Goal: Find specific page/section: Find specific page/section

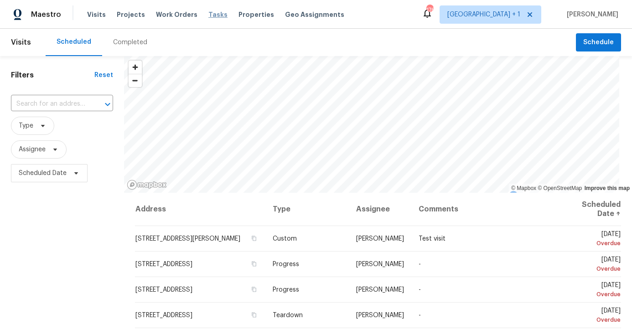
click at [213, 15] on span "Tasks" at bounding box center [217, 14] width 19 height 6
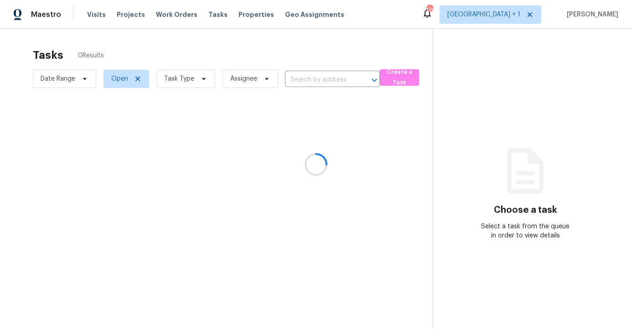
click at [207, 14] on div at bounding box center [316, 164] width 632 height 329
click at [316, 80] on div at bounding box center [316, 164] width 632 height 329
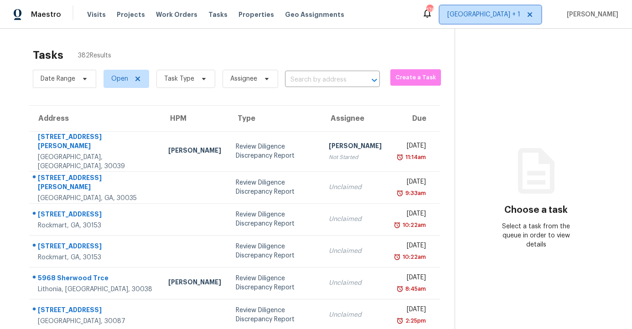
click at [520, 17] on span "[GEOGRAPHIC_DATA] + 1" at bounding box center [483, 14] width 73 height 9
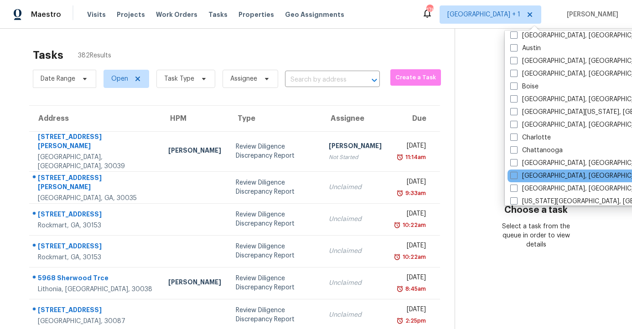
scroll to position [45, 0]
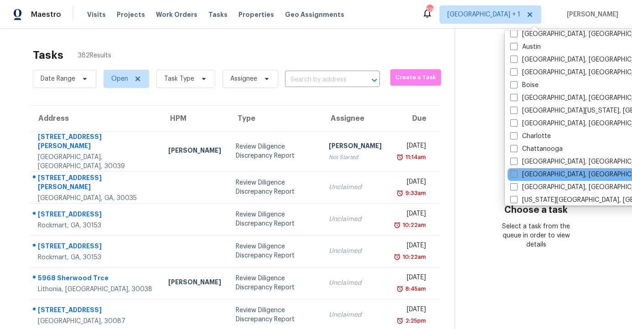
click at [515, 178] on label "[GEOGRAPHIC_DATA], [GEOGRAPHIC_DATA]" at bounding box center [580, 174] width 141 height 9
click at [515, 176] on input "[GEOGRAPHIC_DATA], [GEOGRAPHIC_DATA]" at bounding box center [513, 173] width 6 height 6
checkbox input "true"
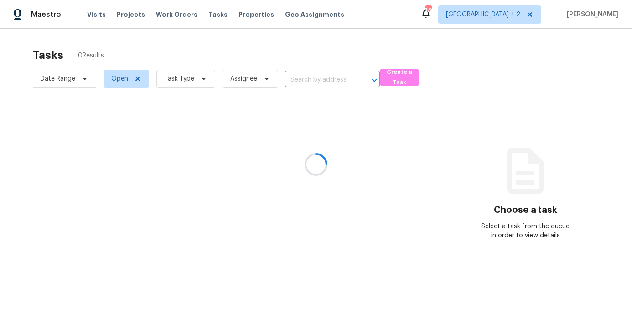
click at [311, 74] on div at bounding box center [316, 164] width 632 height 329
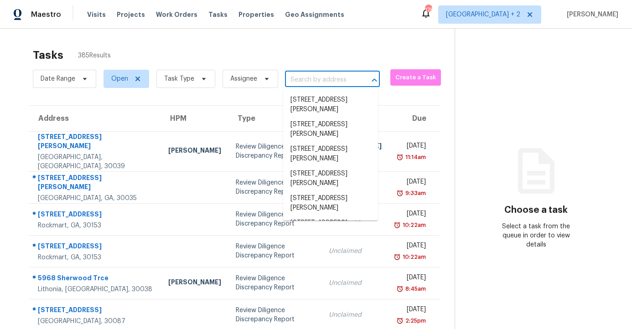
click at [329, 80] on input "text" at bounding box center [319, 80] width 69 height 14
paste input "[STREET_ADDRESS]"
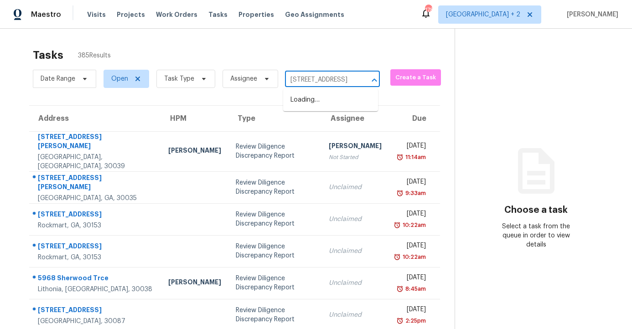
scroll to position [0, 65]
type input "[STREET_ADDRESS]"
click at [253, 51] on div "Tasks 385 Results" at bounding box center [244, 55] width 422 height 24
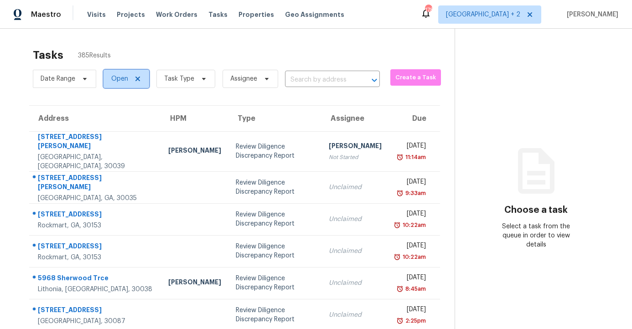
click at [110, 83] on span "Open" at bounding box center [127, 79] width 46 height 18
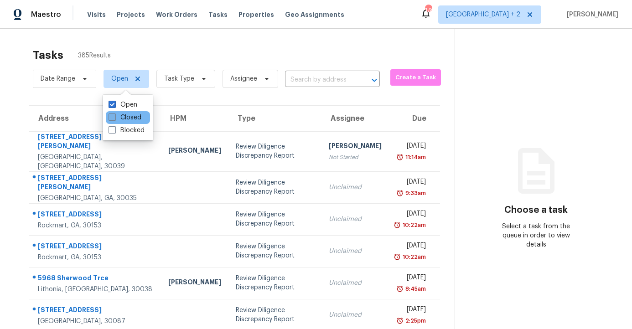
click at [113, 117] on span at bounding box center [112, 117] width 7 height 7
click at [113, 117] on input "Closed" at bounding box center [112, 116] width 6 height 6
checkbox input "true"
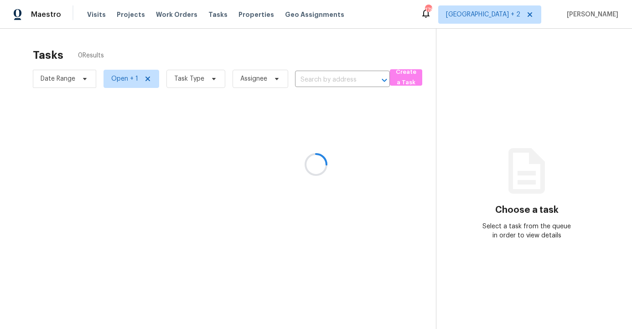
click at [329, 78] on div at bounding box center [316, 164] width 632 height 329
click at [322, 78] on div at bounding box center [316, 164] width 632 height 329
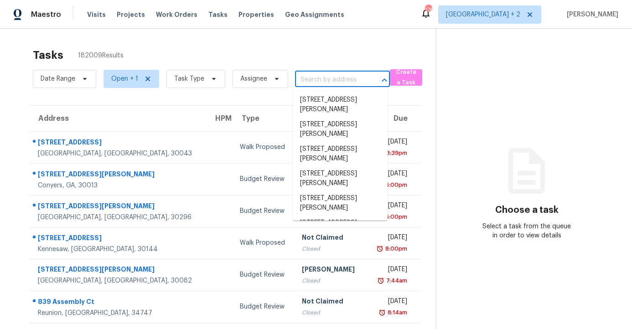
click at [322, 78] on input "text" at bounding box center [329, 80] width 69 height 14
paste input "[STREET_ADDRESS]"
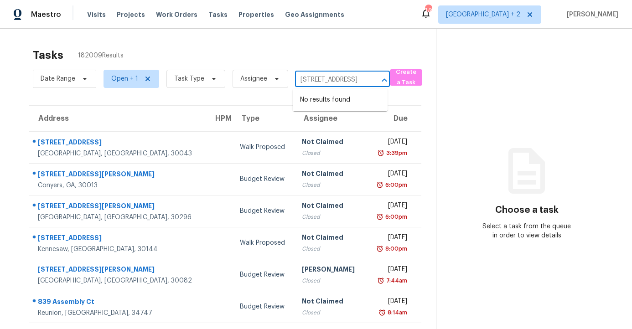
scroll to position [0, 65]
type input "[STREET_ADDRESS]"
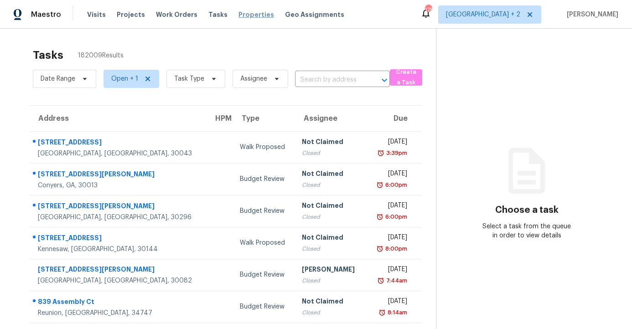
click at [239, 11] on span "Properties" at bounding box center [257, 14] width 36 height 9
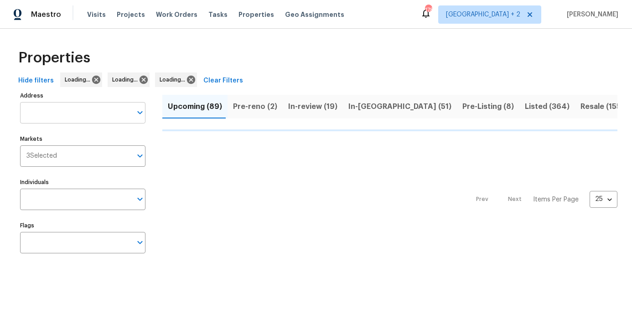
click at [52, 116] on input "Address" at bounding box center [76, 112] width 112 height 21
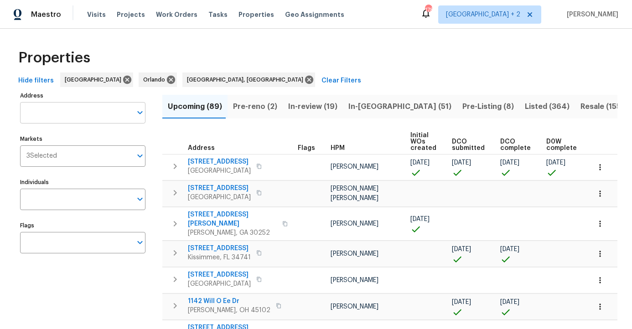
click at [60, 114] on input "Address" at bounding box center [76, 112] width 112 height 21
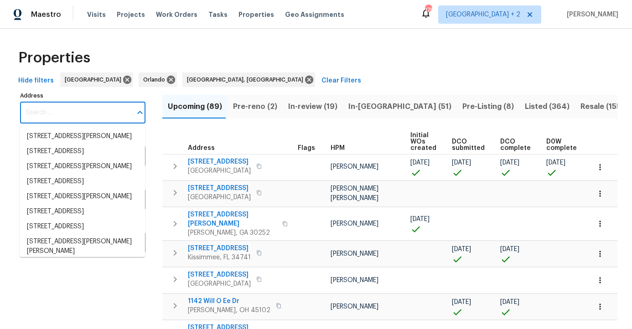
paste input "[STREET_ADDRESS]"
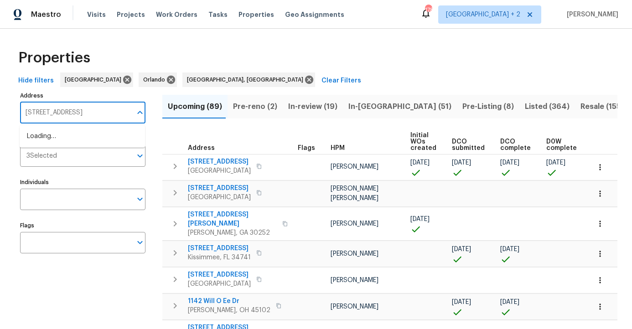
scroll to position [0, 22]
drag, startPoint x: 64, startPoint y: 114, endPoint x: 166, endPoint y: 108, distance: 101.9
drag, startPoint x: 132, startPoint y: 111, endPoint x: 66, endPoint y: 110, distance: 66.6
click at [66, 110] on div "[STREET_ADDRESS] Address" at bounding box center [82, 112] width 125 height 21
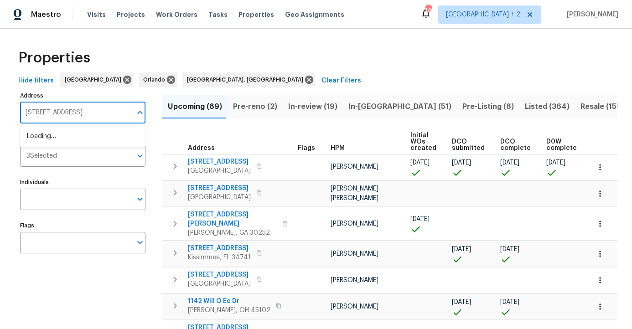
scroll to position [0, 0]
type input "2433 Ambassador Dr"
click at [48, 151] on div "3 Selected Markets" at bounding box center [82, 155] width 125 height 21
